Goal: Task Accomplishment & Management: Use online tool/utility

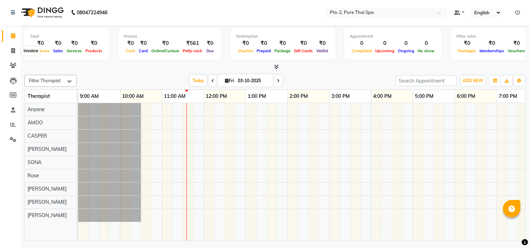
click at [11, 50] on icon at bounding box center [13, 50] width 4 height 5
select select "service"
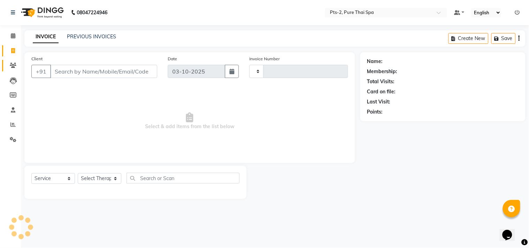
type input "0883"
select select "5391"
